Goal: Find specific page/section: Find specific page/section

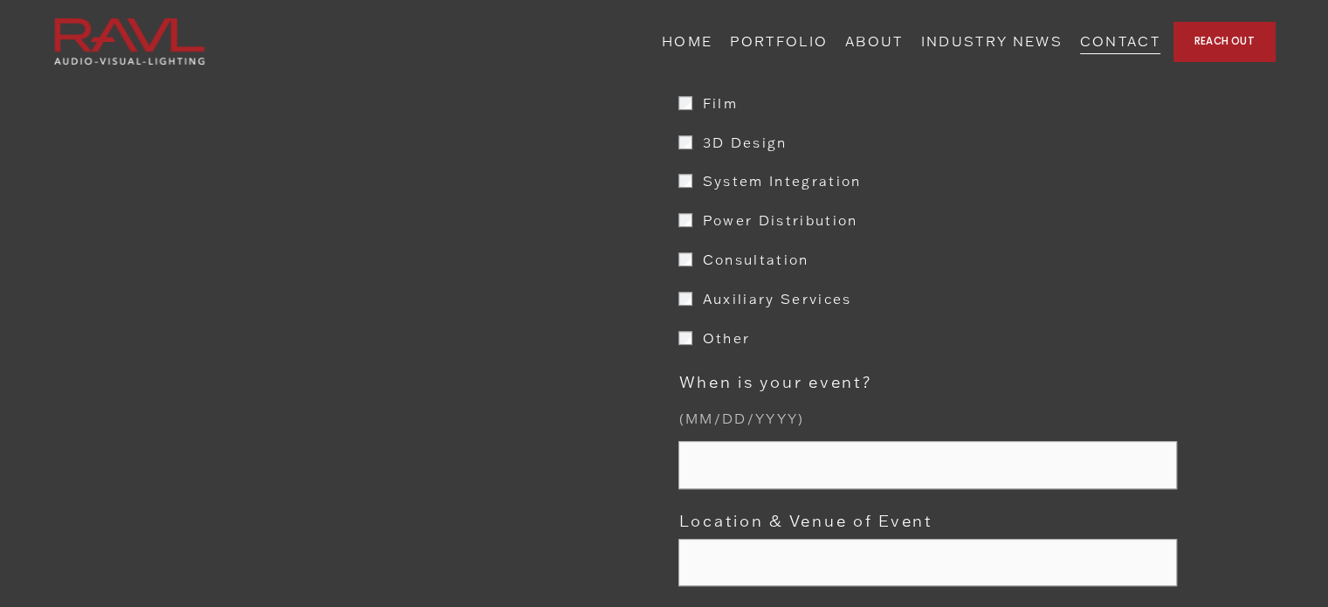
scroll to position [1302, 0]
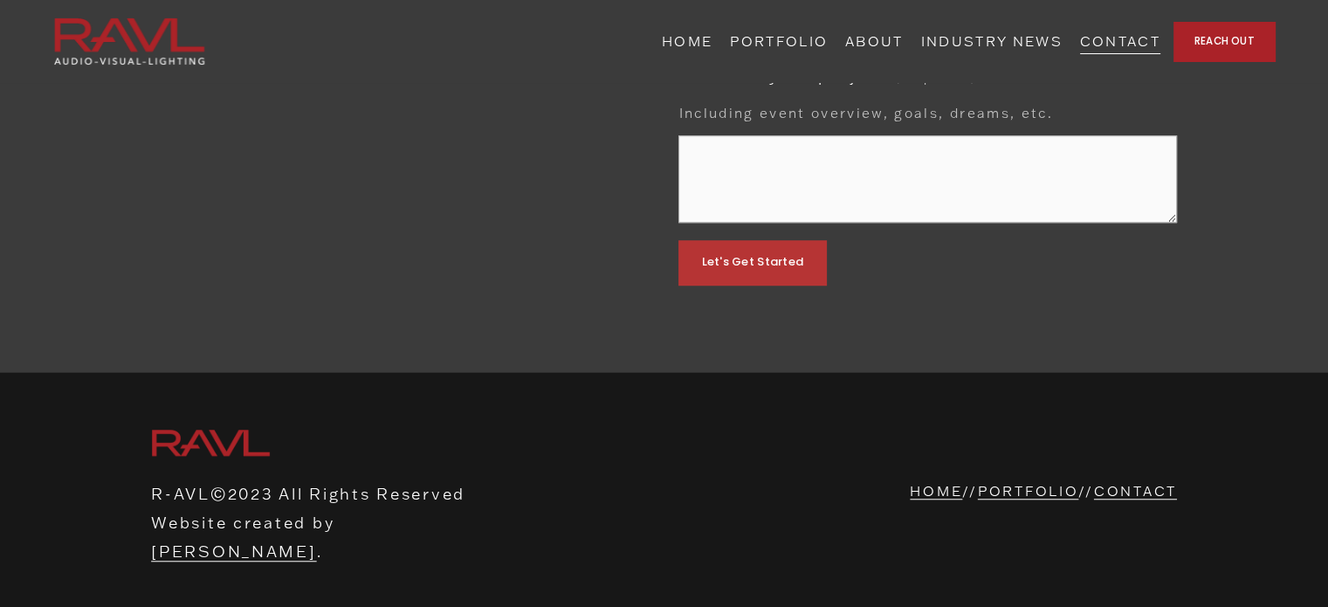
click at [1226, 37] on link "REACH OUT" at bounding box center [1223, 41] width 101 height 39
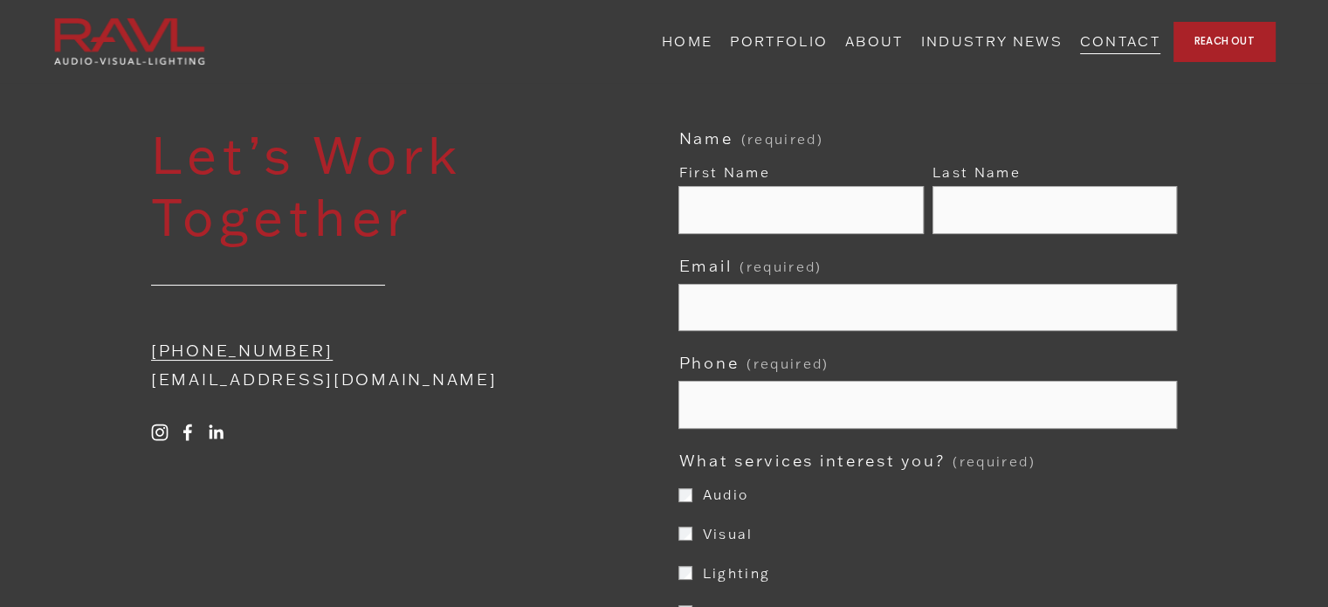
scroll to position [0, 0]
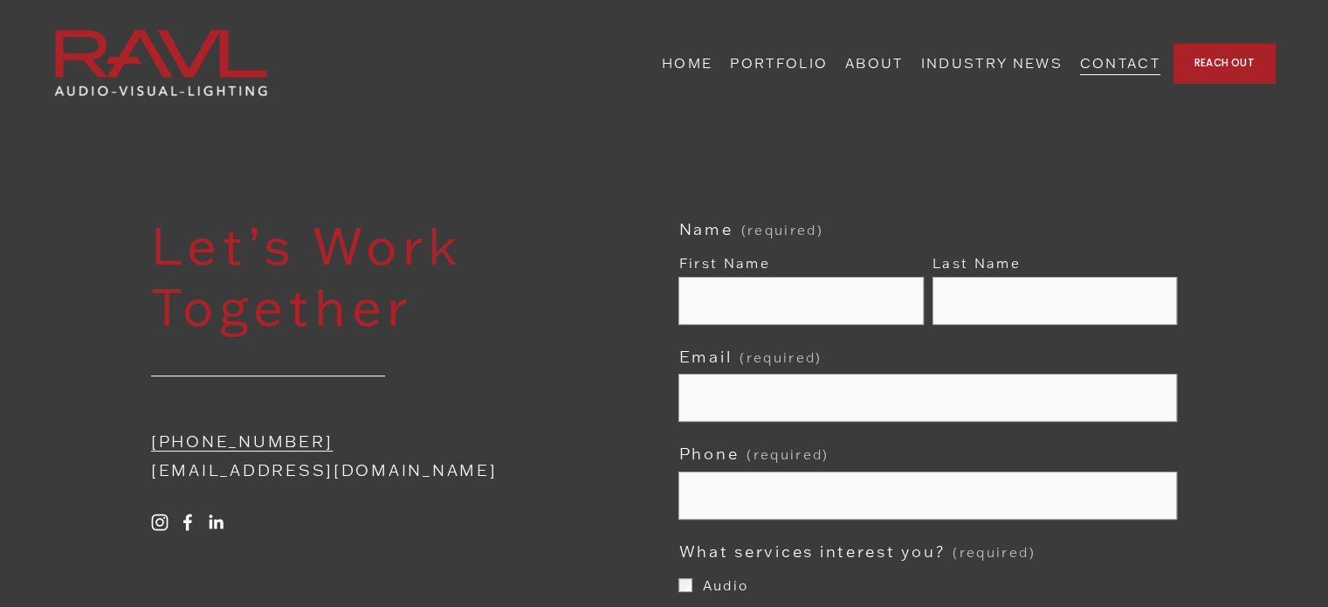
click at [208, 53] on img at bounding box center [160, 63] width 215 height 68
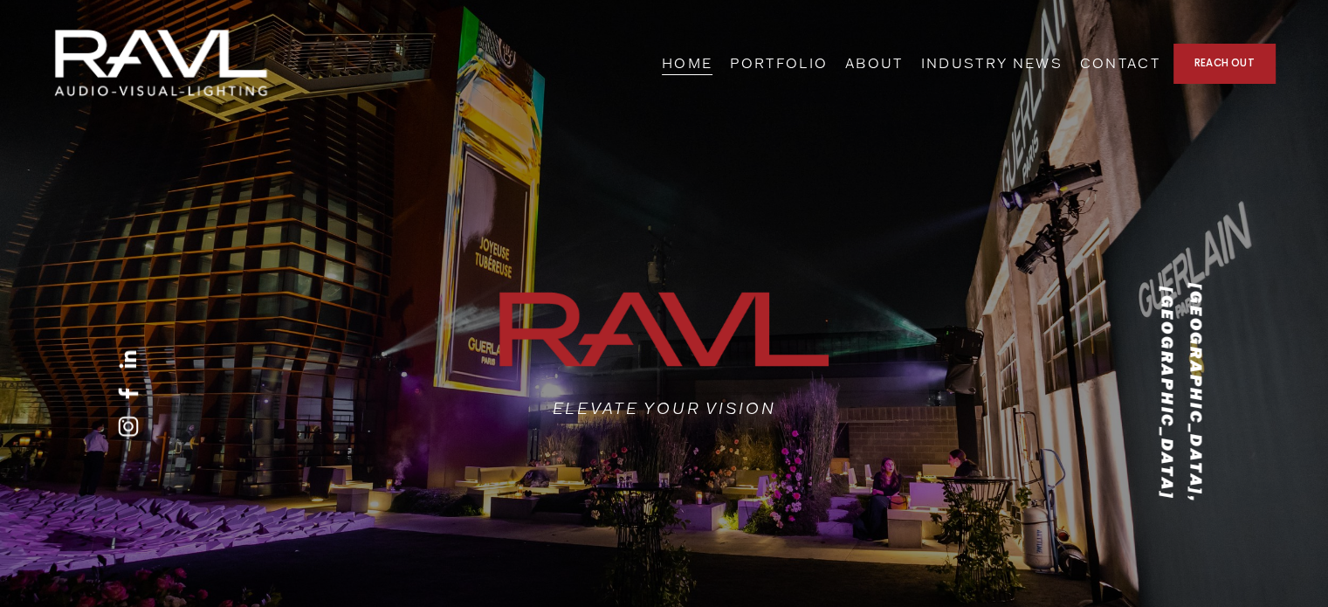
click at [904, 65] on link "ABOUT" at bounding box center [874, 63] width 58 height 27
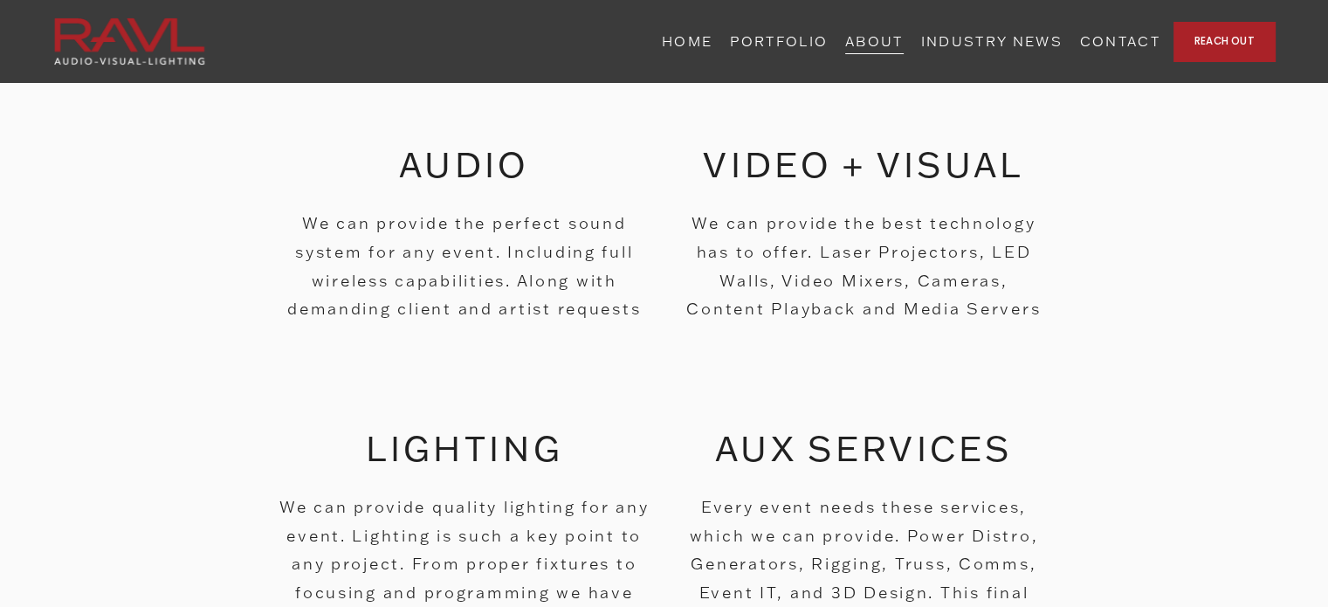
scroll to position [718, 0]
